Goal: Entertainment & Leisure: Consume media (video, audio)

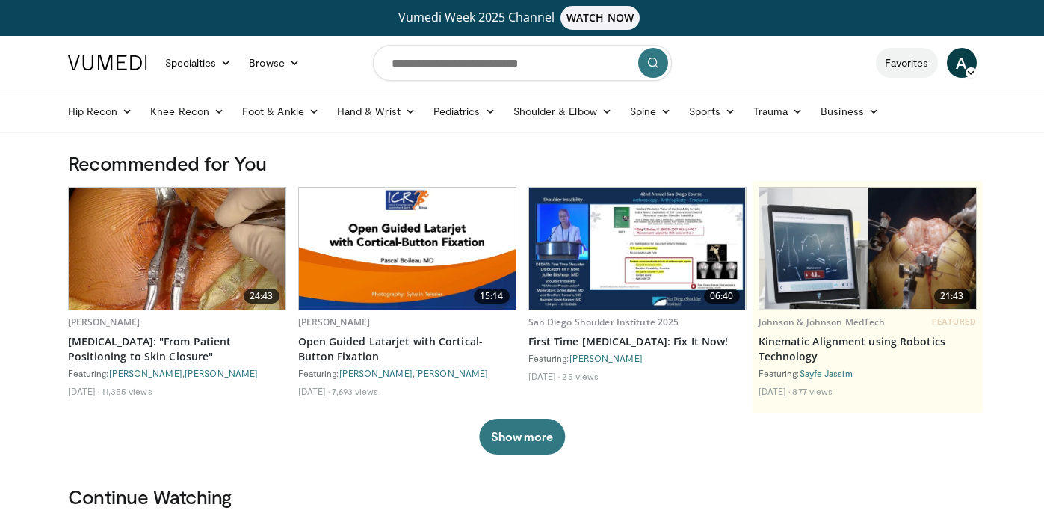
click at [915, 63] on link "Favorites" at bounding box center [907, 63] width 62 height 30
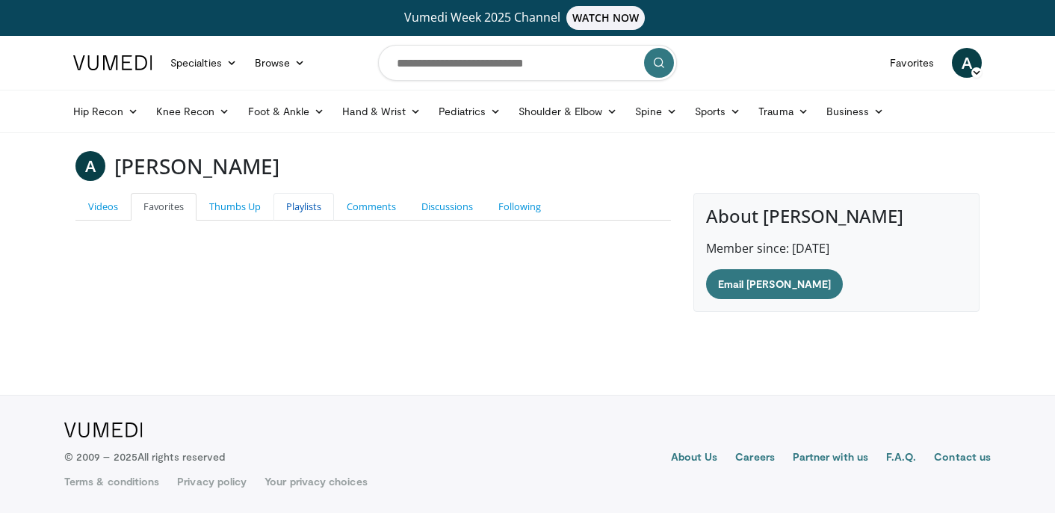
click at [298, 207] on link "Playlists" at bounding box center [304, 207] width 61 height 28
click at [380, 208] on link "Comments" at bounding box center [371, 207] width 75 height 28
click at [327, 205] on link "Playlists" at bounding box center [304, 207] width 61 height 28
click at [448, 211] on link "Discussions" at bounding box center [447, 207] width 77 height 28
click at [389, 211] on link "Comments" at bounding box center [371, 207] width 75 height 28
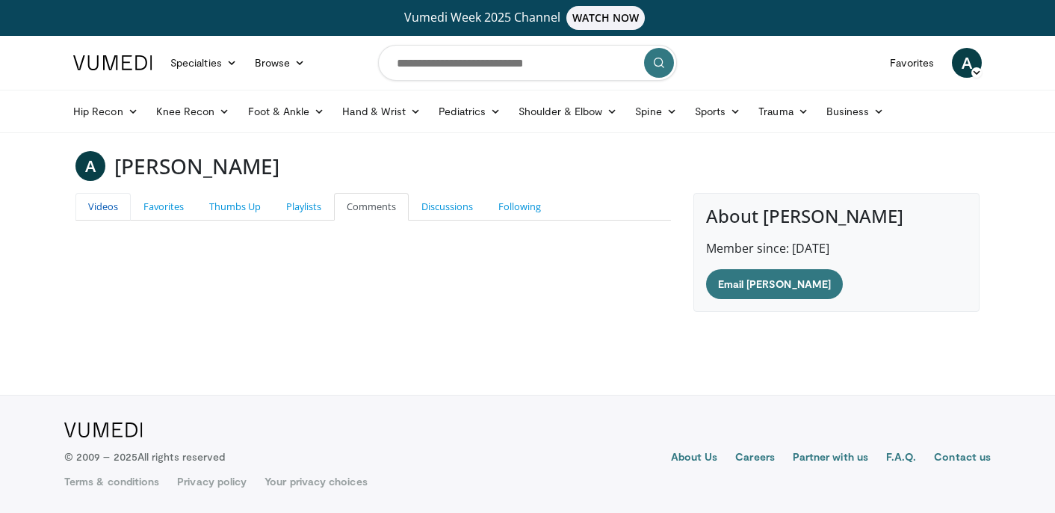
click at [117, 203] on link "Videos" at bounding box center [102, 207] width 55 height 28
click at [194, 170] on h3 "Andrea Abbaticchio" at bounding box center [196, 166] width 165 height 30
click at [587, 113] on link "Shoulder & Elbow" at bounding box center [568, 111] width 117 height 30
click at [487, 171] on link "Shoulder" at bounding box center [537, 170] width 178 height 24
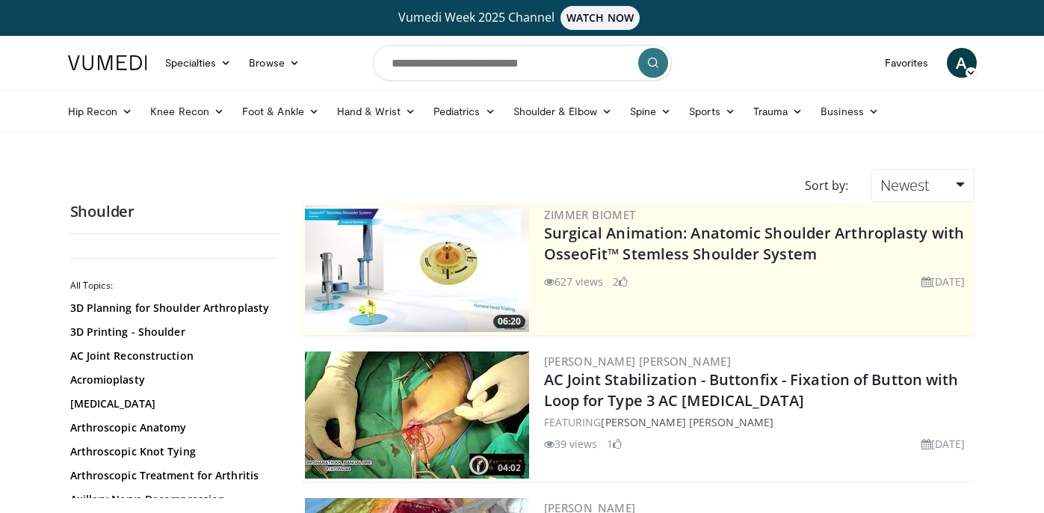
click at [90, 56] on img at bounding box center [107, 62] width 79 height 15
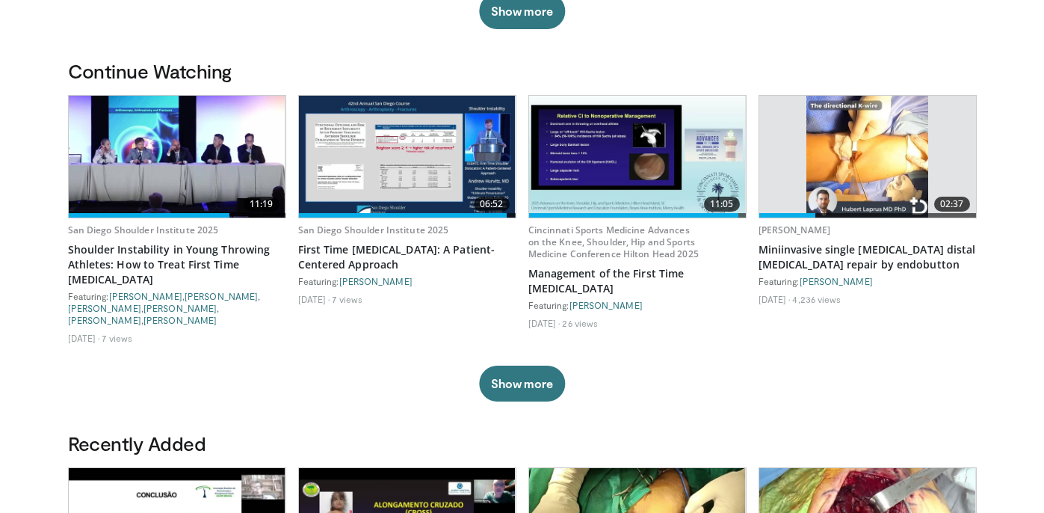
scroll to position [446, 0]
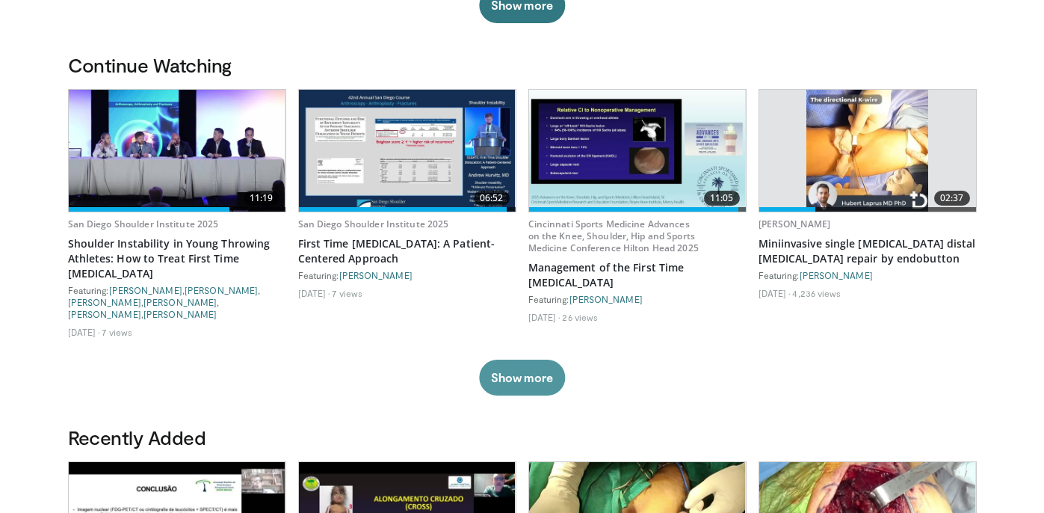
click at [543, 362] on button "Show more" at bounding box center [522, 377] width 86 height 36
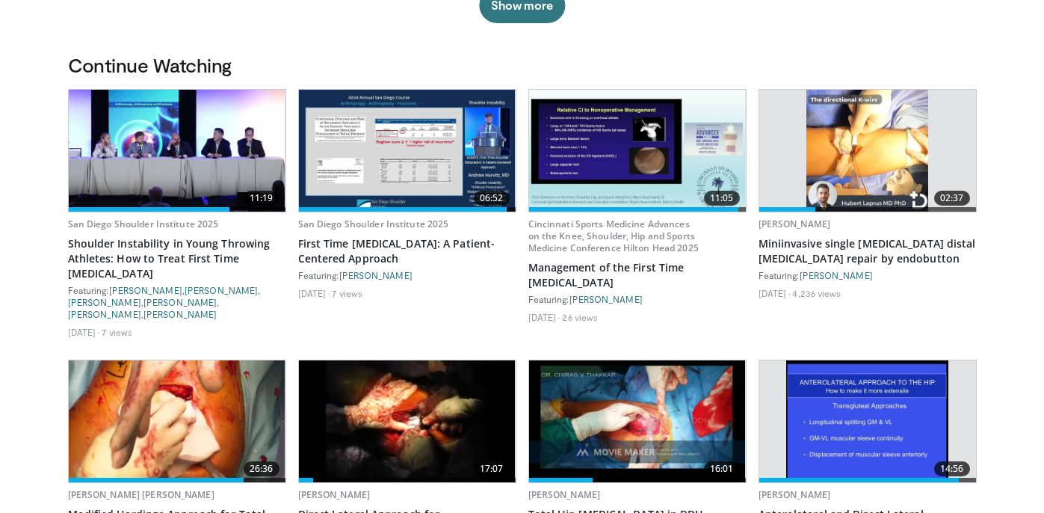
click at [649, 158] on img at bounding box center [637, 151] width 217 height 122
click at [408, 188] on img at bounding box center [407, 151] width 217 height 122
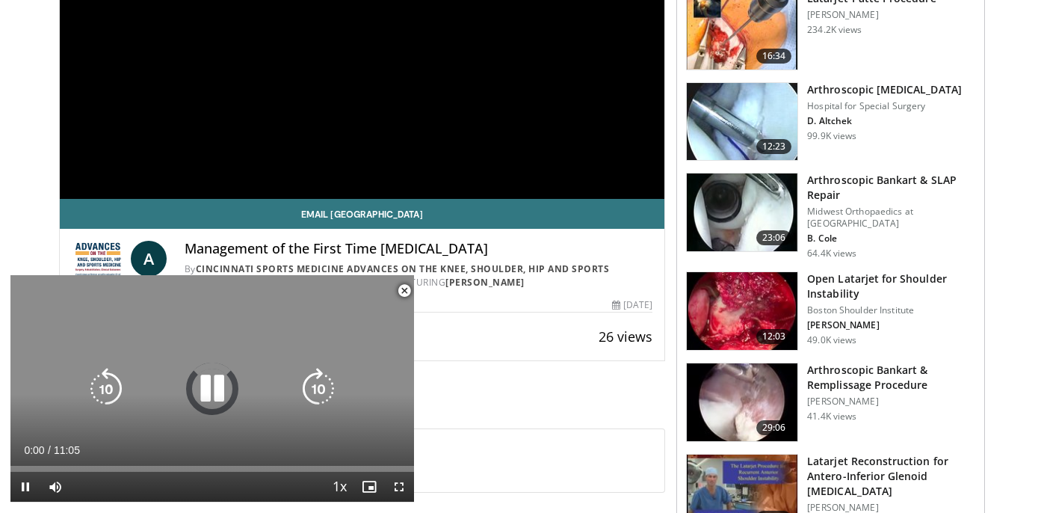
scroll to position [329, 0]
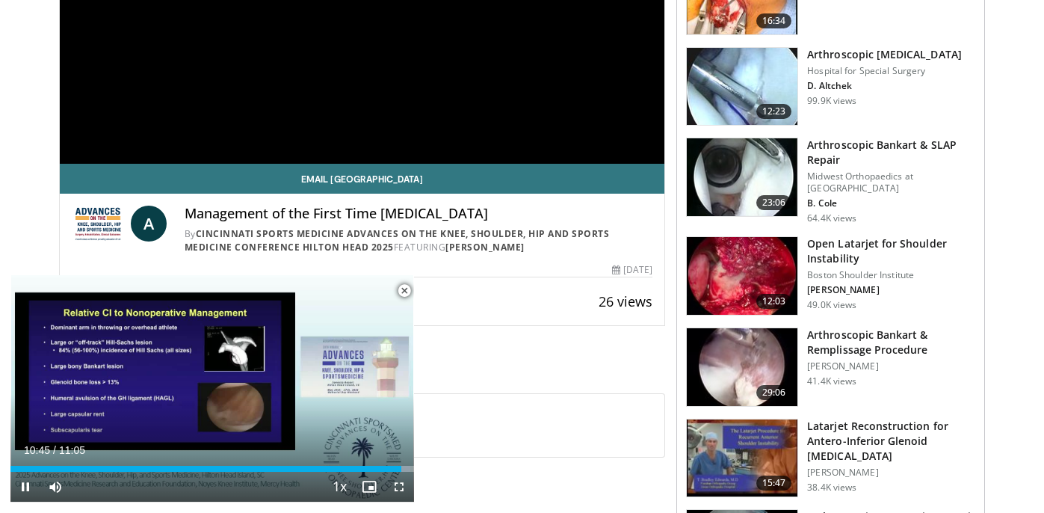
click at [404, 290] on span "Video Player" at bounding box center [404, 291] width 30 height 30
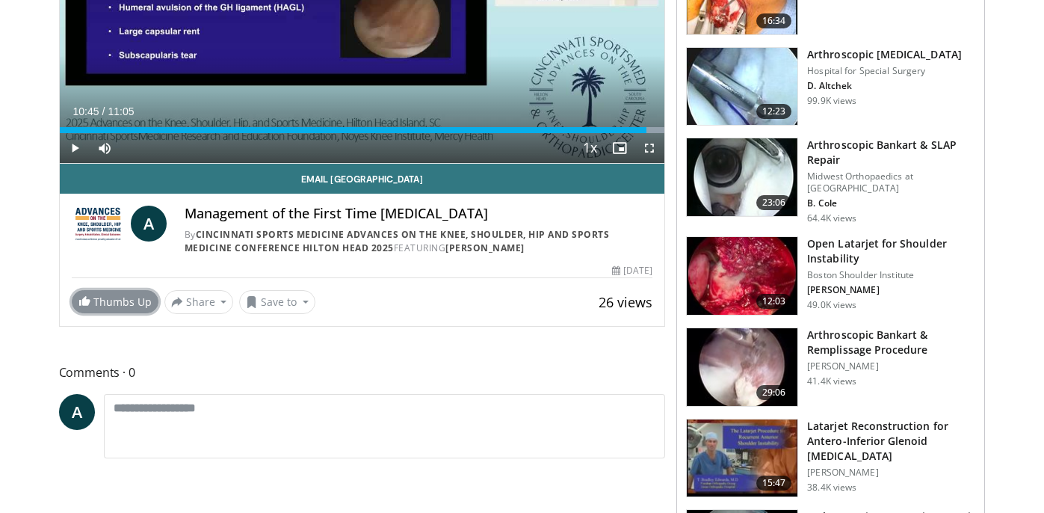
click at [114, 301] on link "Thumbs Up" at bounding box center [115, 301] width 87 height 23
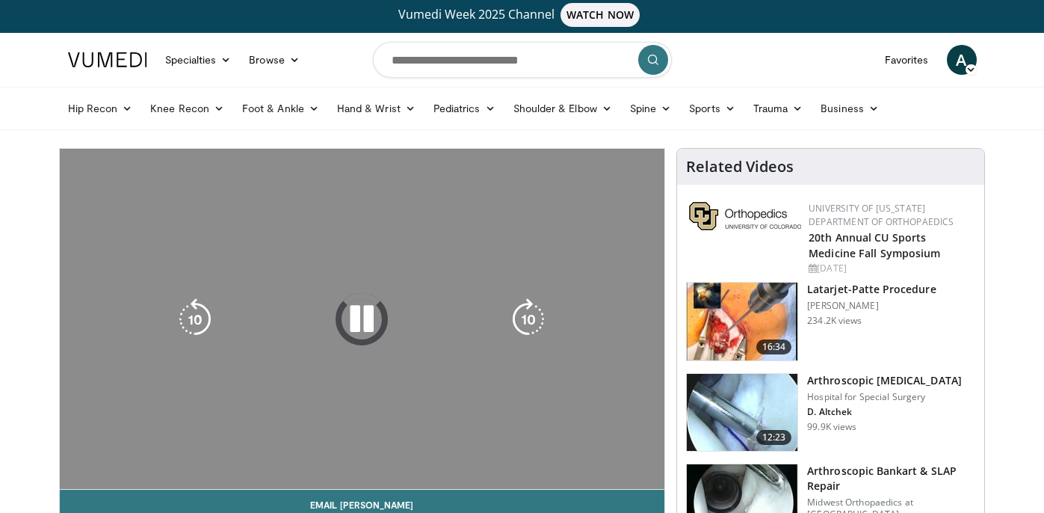
scroll to position [274, 0]
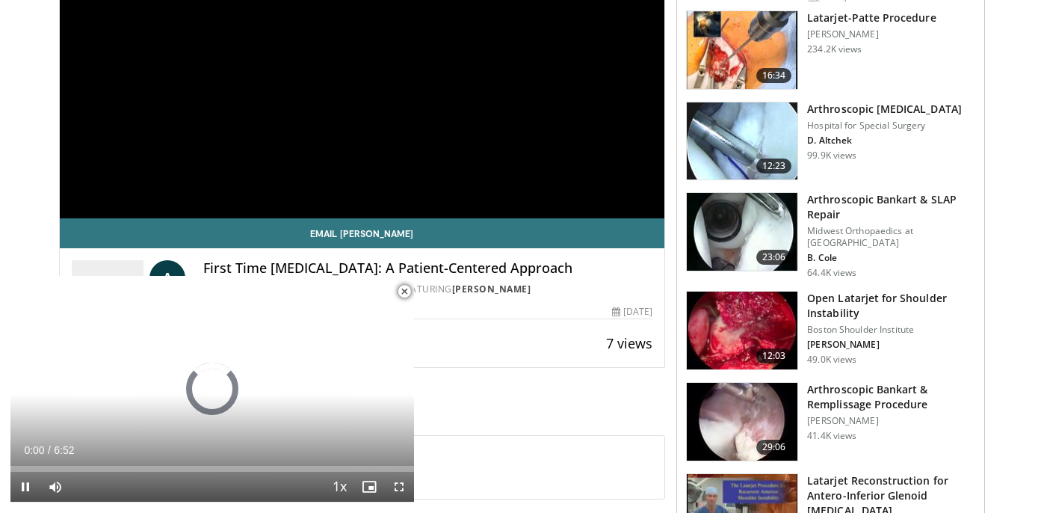
click at [404, 293] on span "Video Player" at bounding box center [404, 291] width 30 height 30
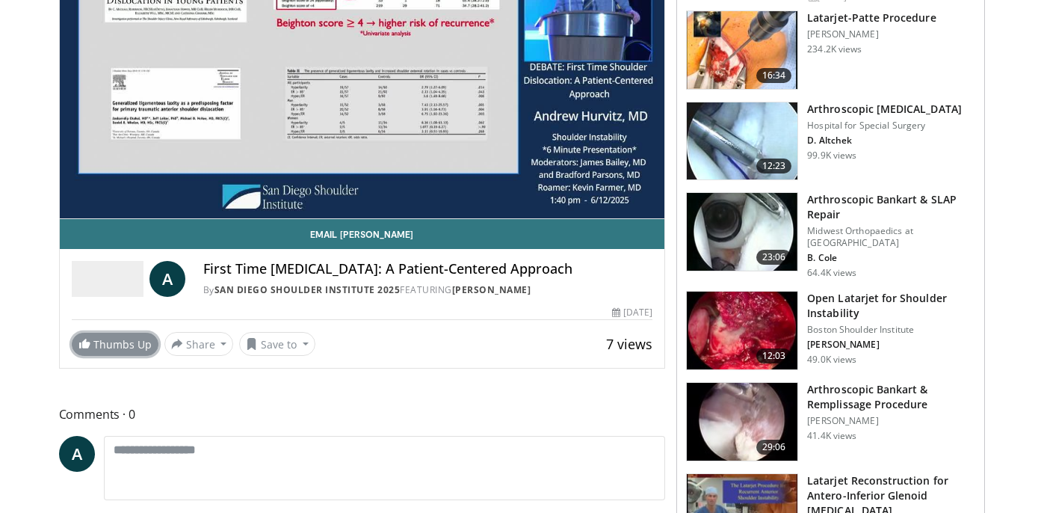
click at [131, 339] on link "Thumbs Up" at bounding box center [115, 344] width 87 height 23
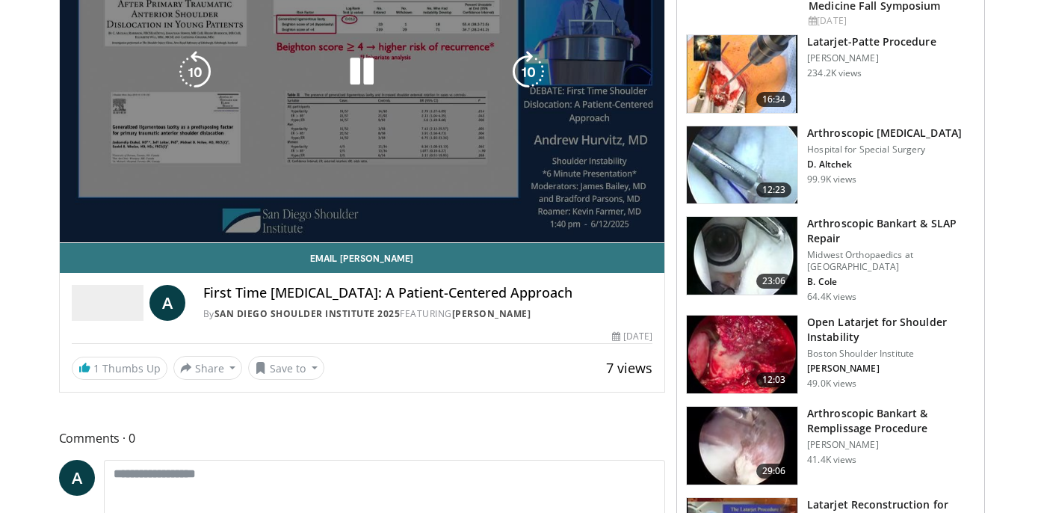
scroll to position [0, 0]
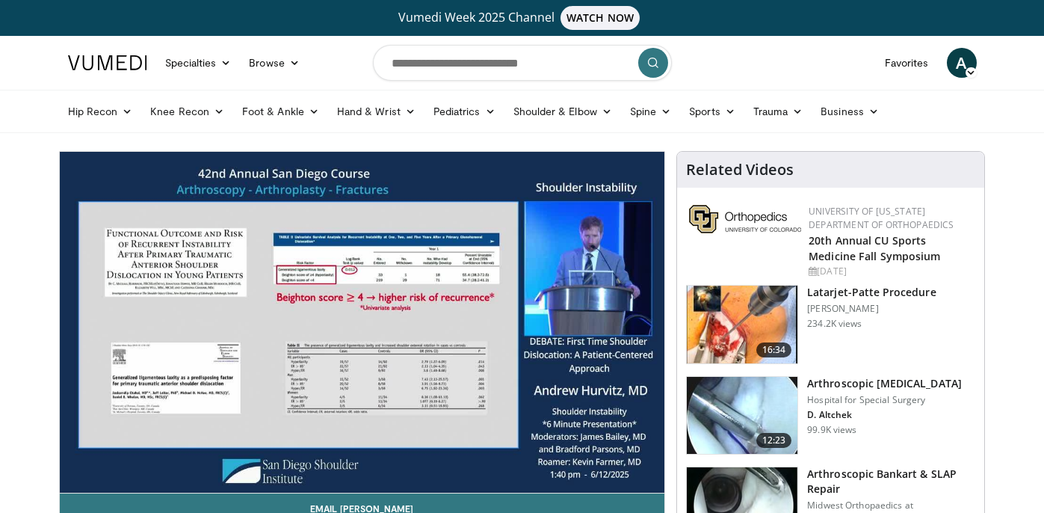
click at [963, 58] on span "A" at bounding box center [962, 63] width 30 height 30
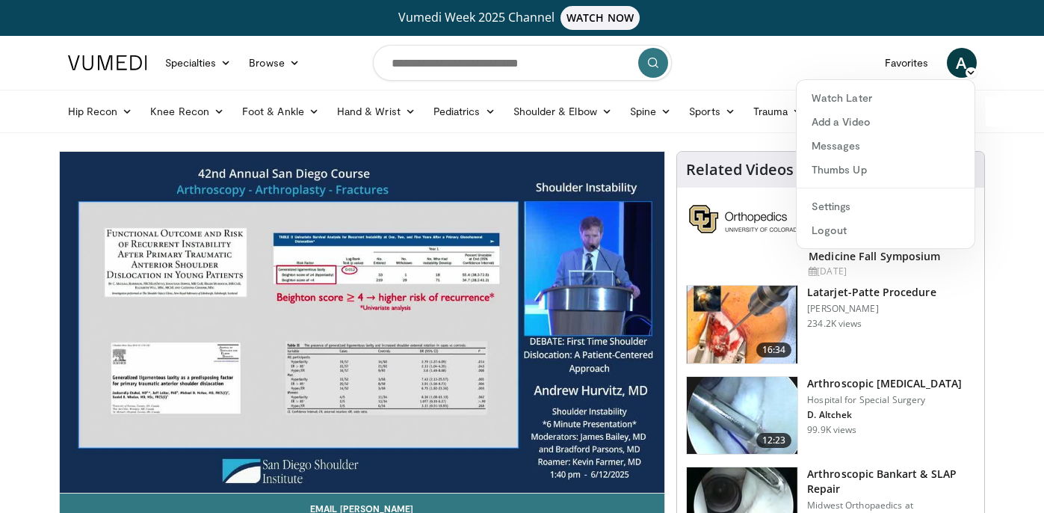
drag, startPoint x: 948, startPoint y: 65, endPoint x: 939, endPoint y: 64, distance: 9.8
click at [948, 65] on span "A" at bounding box center [962, 63] width 30 height 30
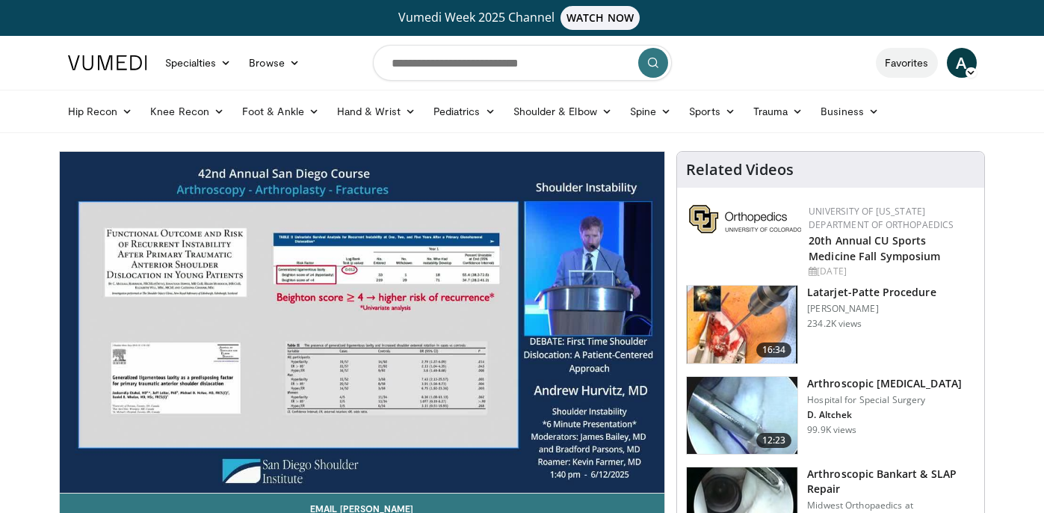
click at [901, 67] on link "Favorites" at bounding box center [907, 63] width 62 height 30
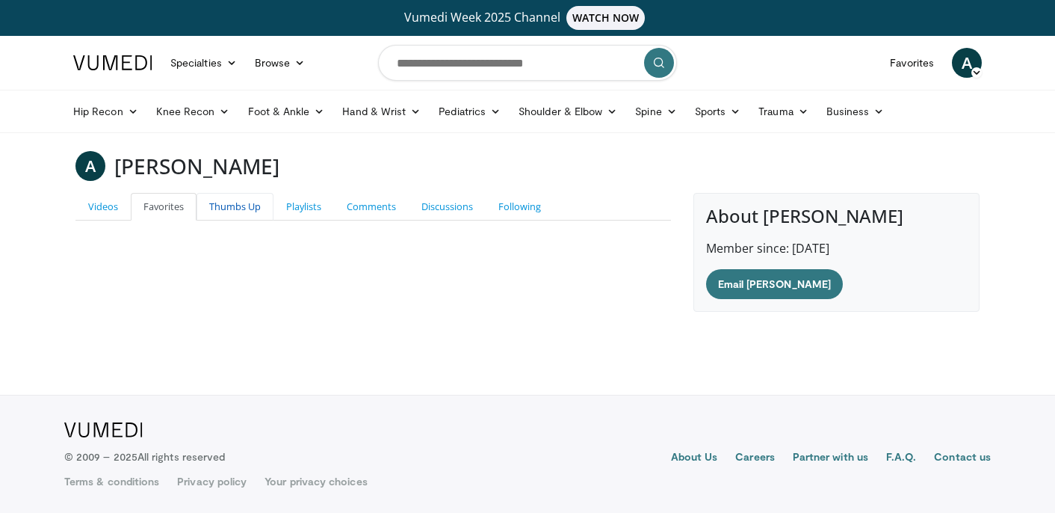
click at [259, 204] on link "Thumbs Up" at bounding box center [235, 207] width 77 height 28
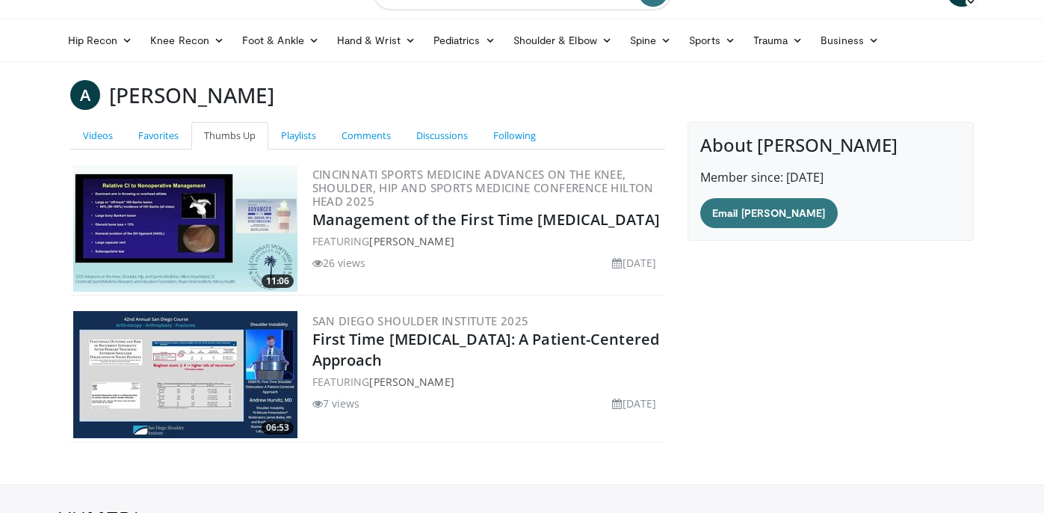
scroll to position [36, 0]
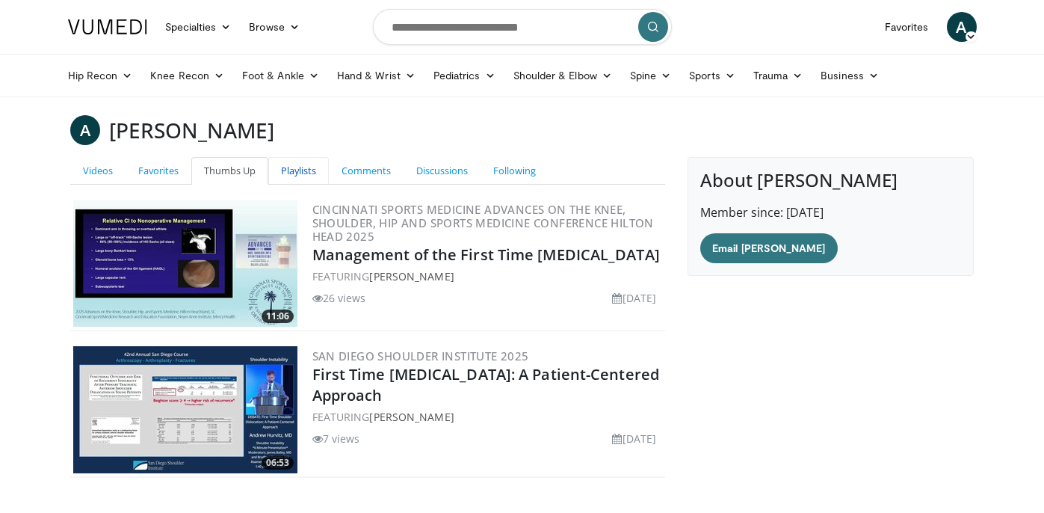
click at [312, 171] on link "Playlists" at bounding box center [298, 171] width 61 height 28
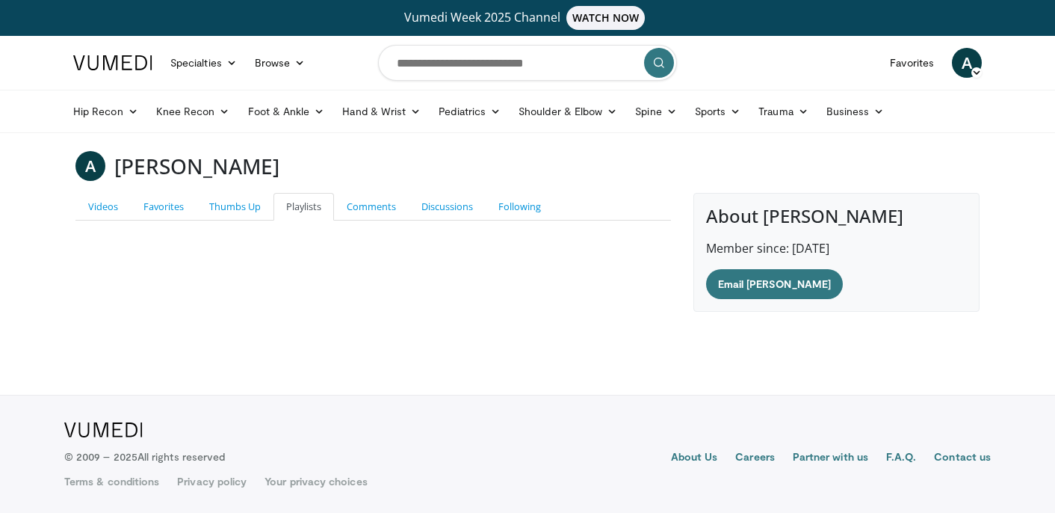
click at [963, 57] on span "A" at bounding box center [967, 63] width 30 height 30
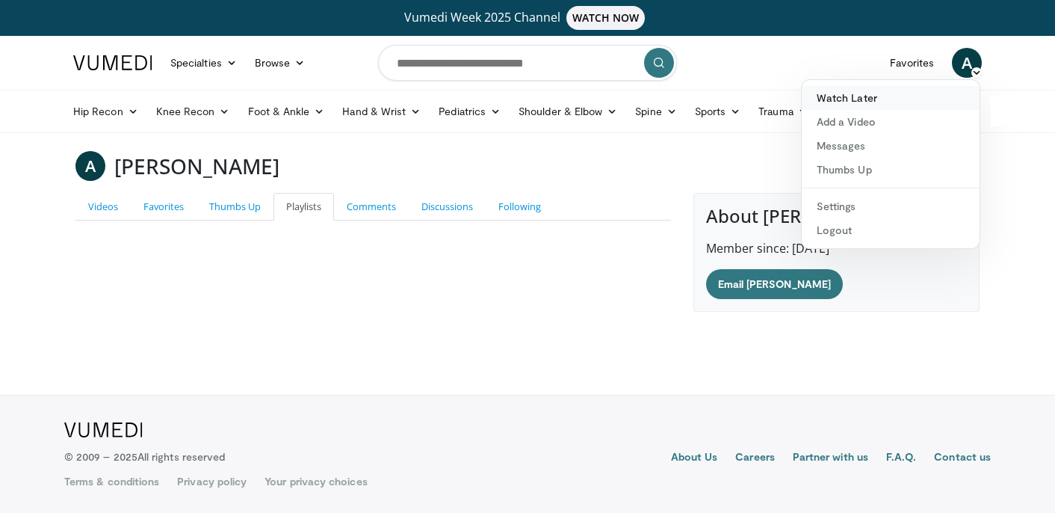
click at [872, 97] on link "Watch Later" at bounding box center [891, 98] width 178 height 24
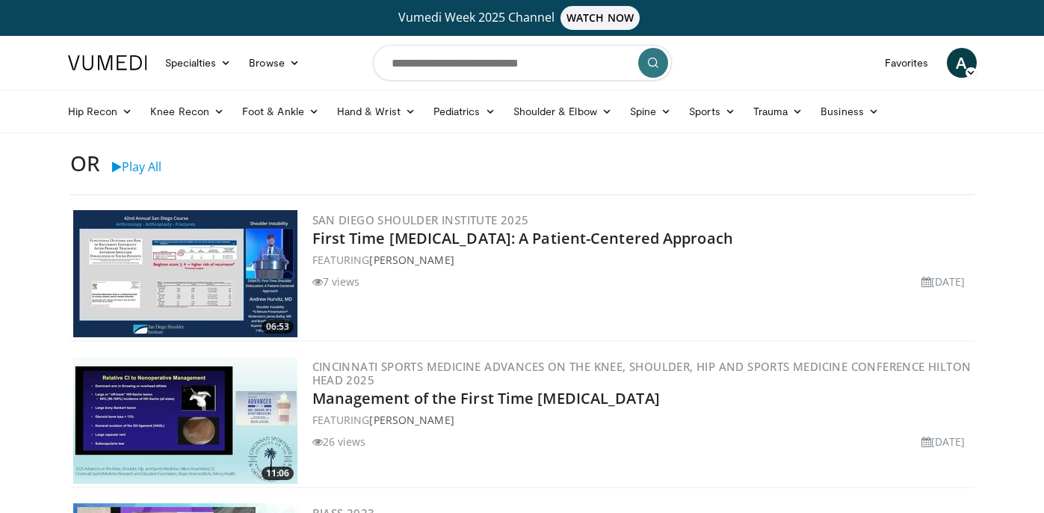
click at [75, 59] on img at bounding box center [107, 62] width 79 height 15
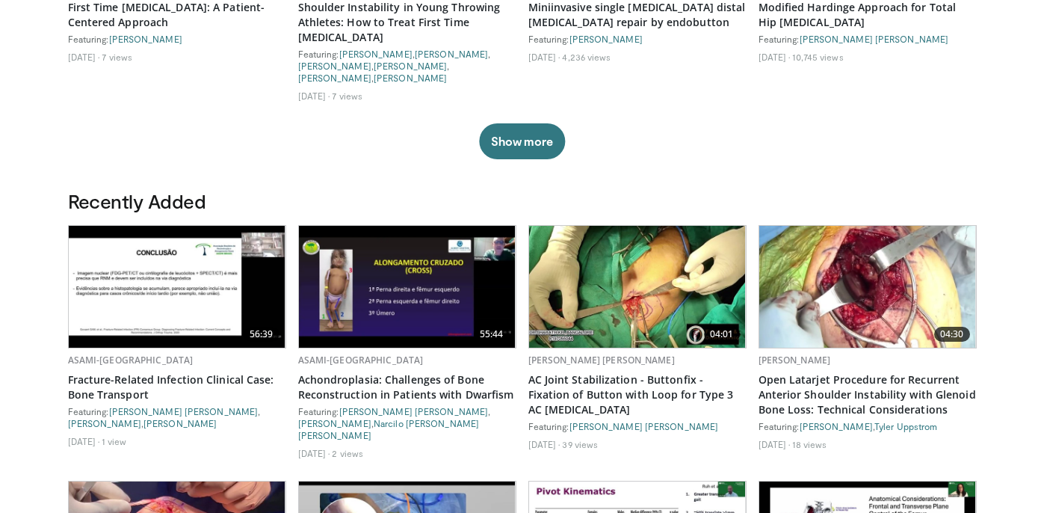
scroll to position [670, 0]
